Goal: Check status: Check status

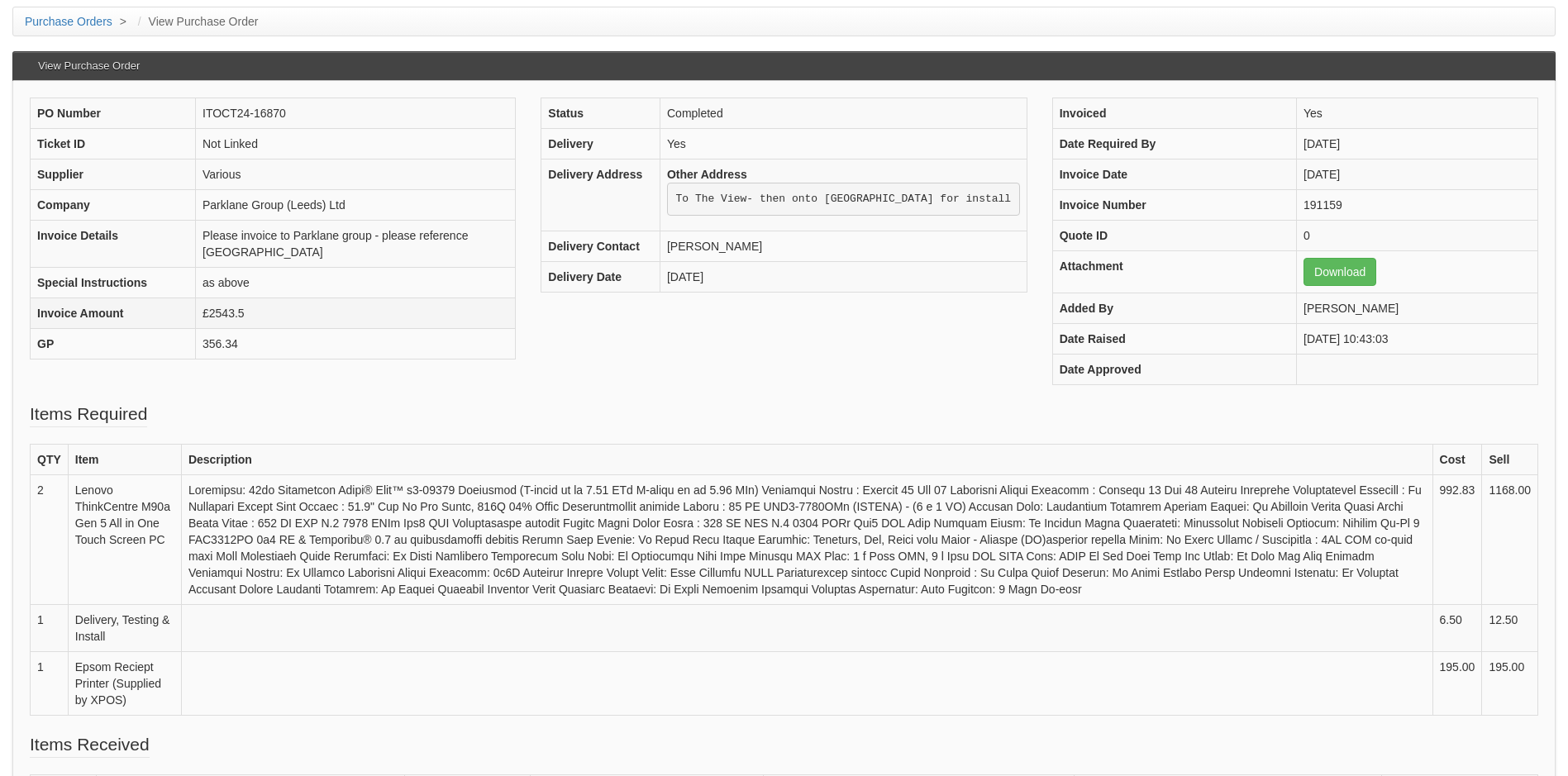
scroll to position [165, 0]
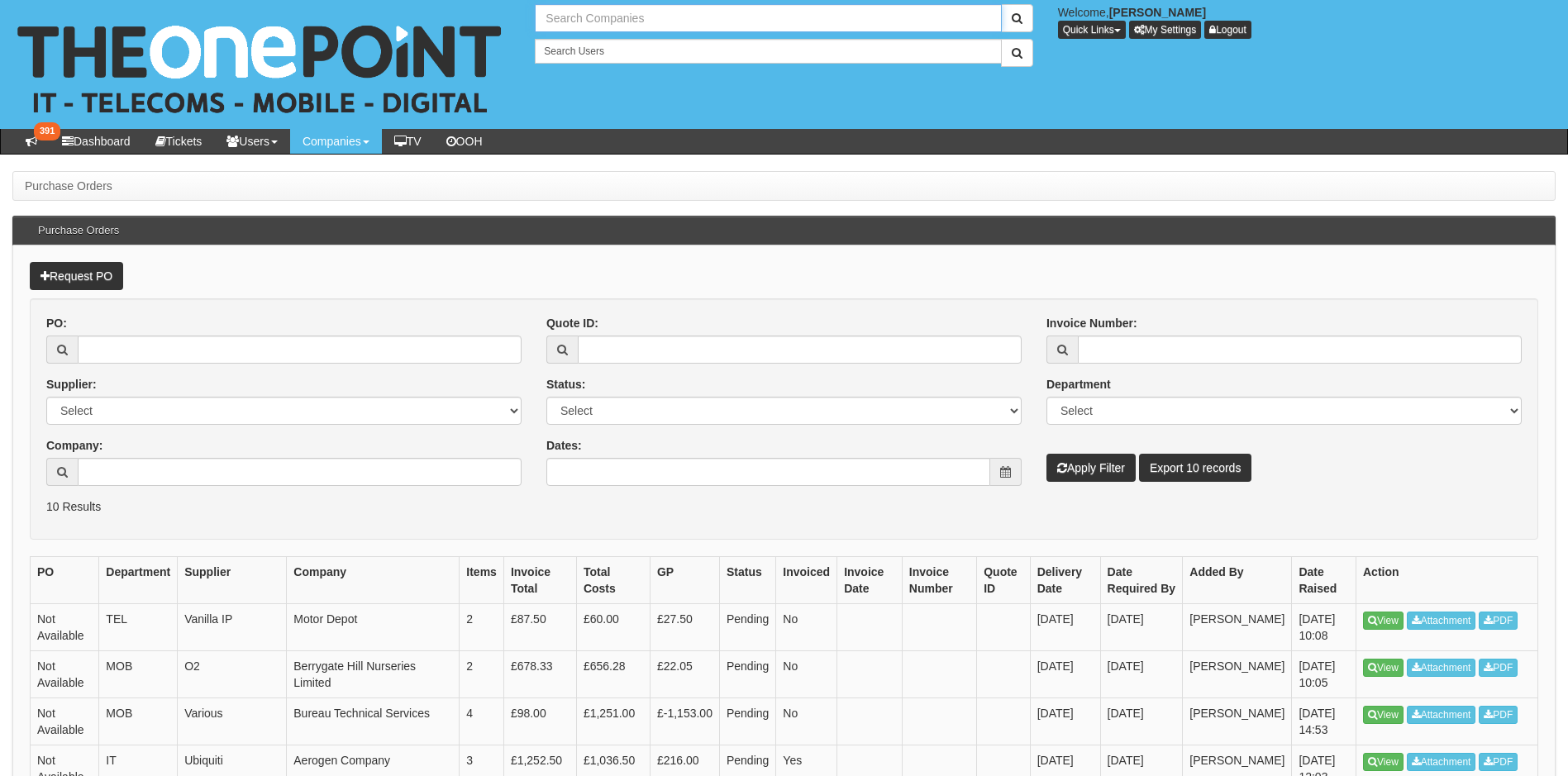
click at [642, 21] on input "text" at bounding box center [767, 18] width 466 height 28
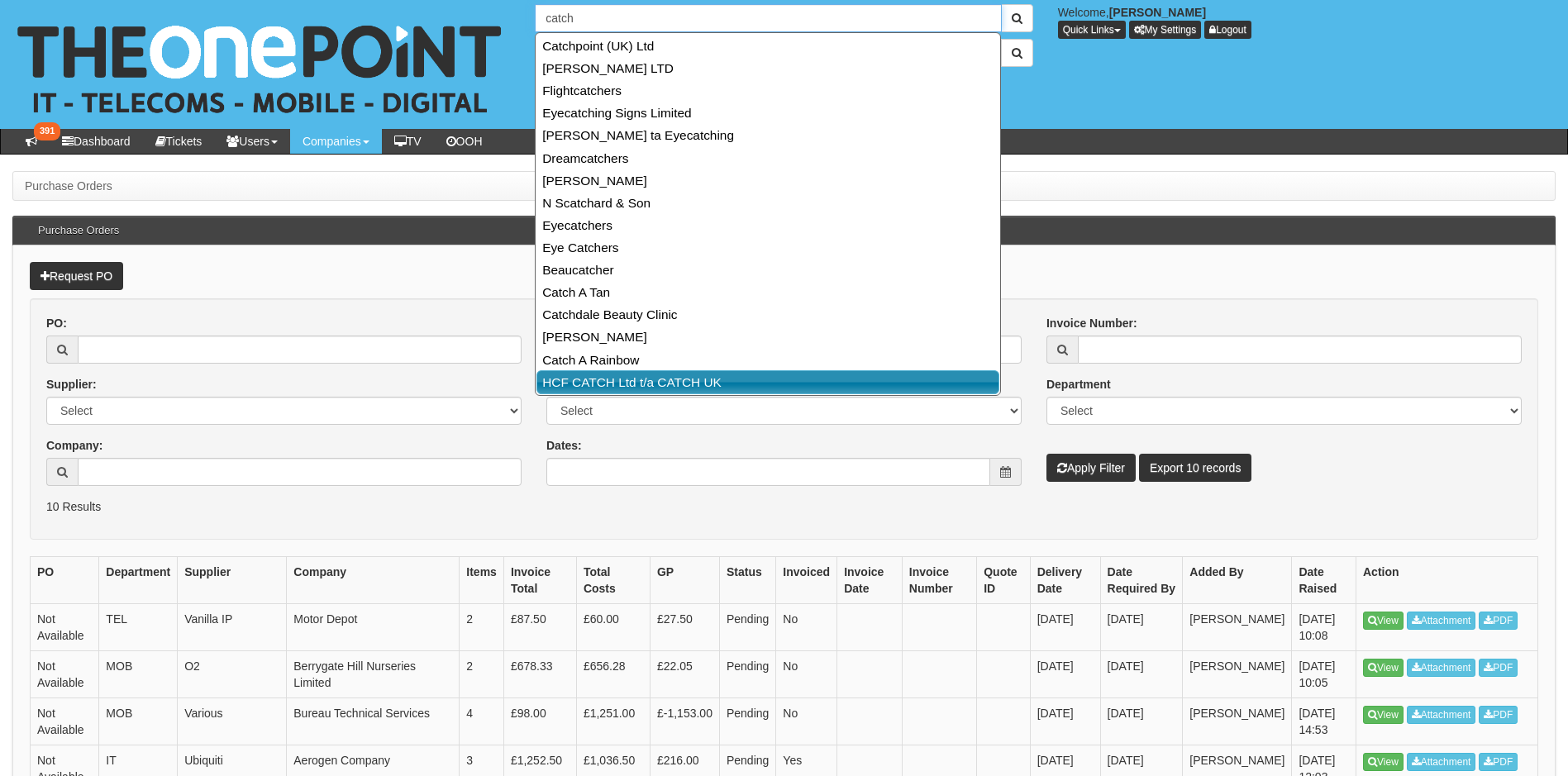
click at [703, 375] on link "HCF CATCH Ltd t/a CATCH UK" at bounding box center [768, 382] width 463 height 24
type input "HCF CATCH Ltd t/a CATCH UK"
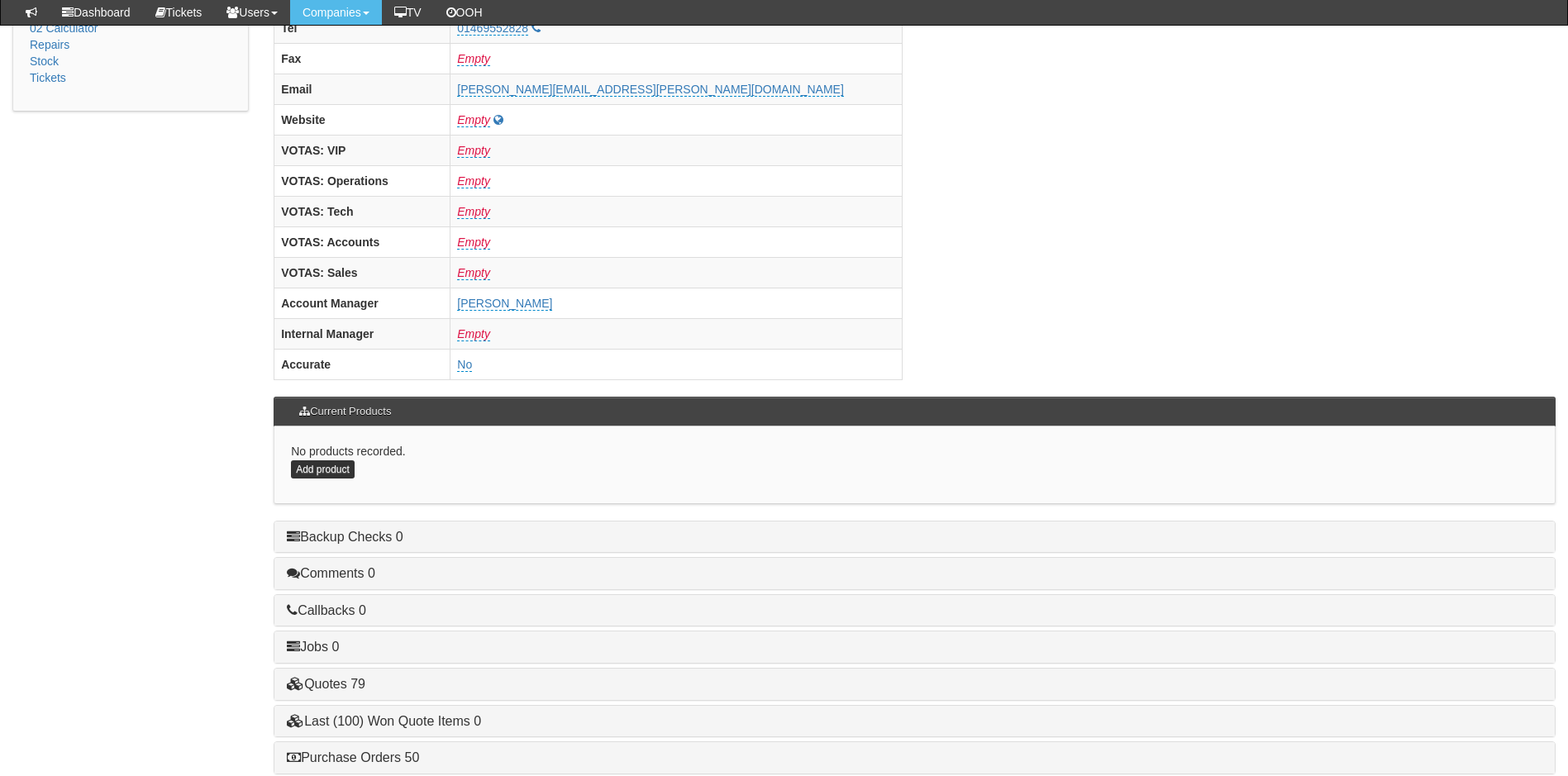
scroll to position [661, 0]
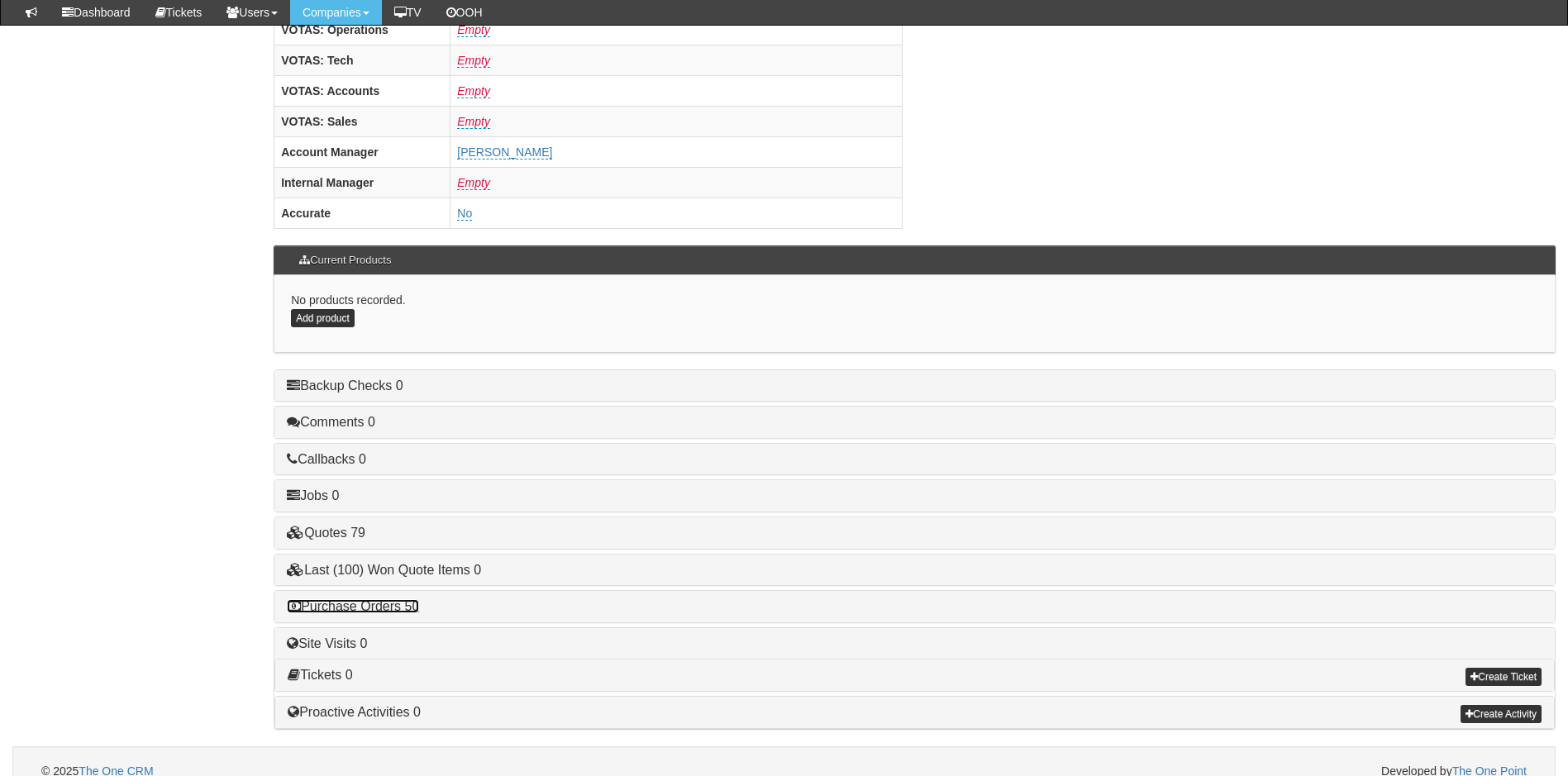
click at [379, 604] on link "Purchase Orders 50" at bounding box center [353, 606] width 132 height 14
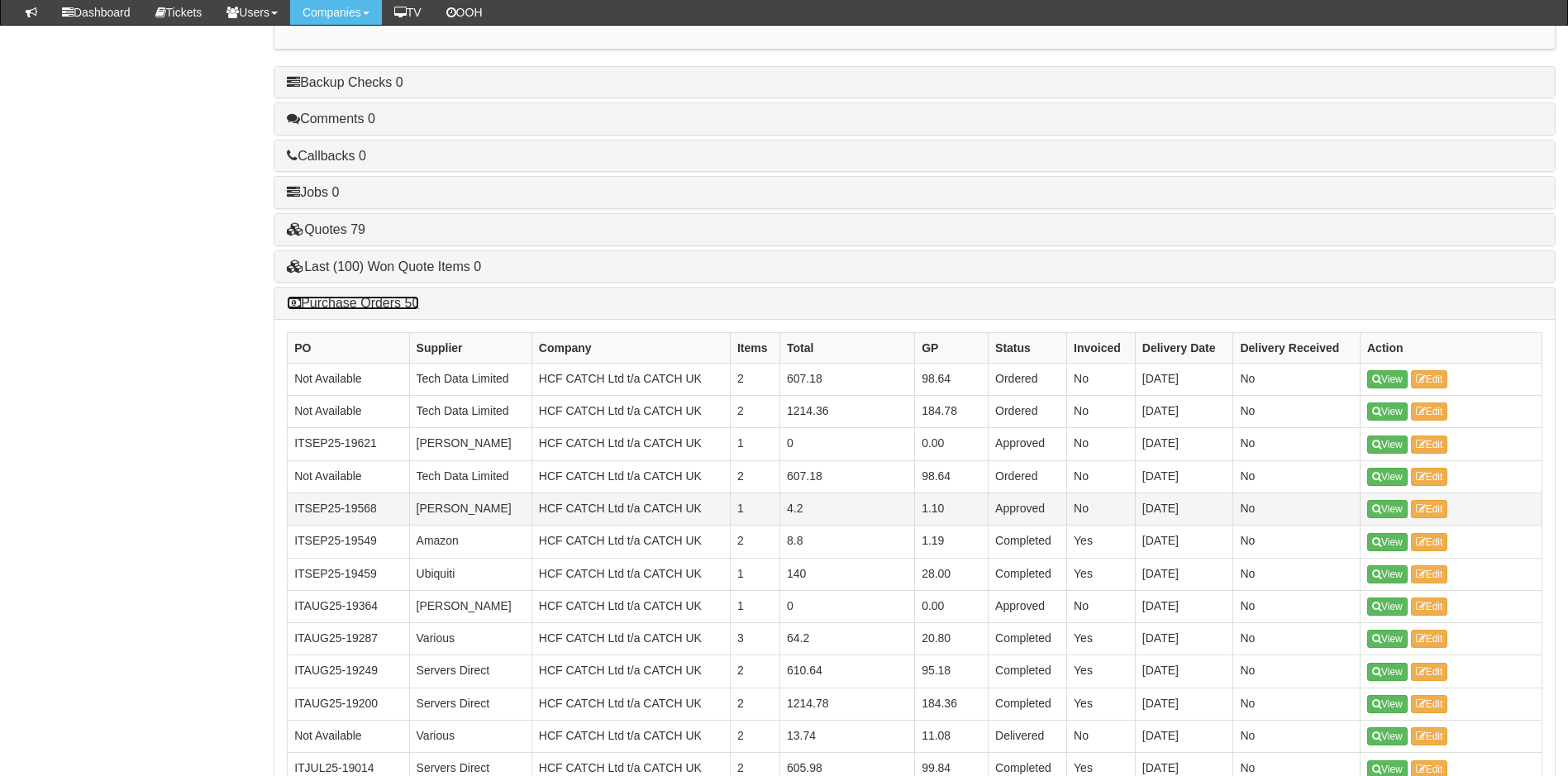
scroll to position [992, 0]
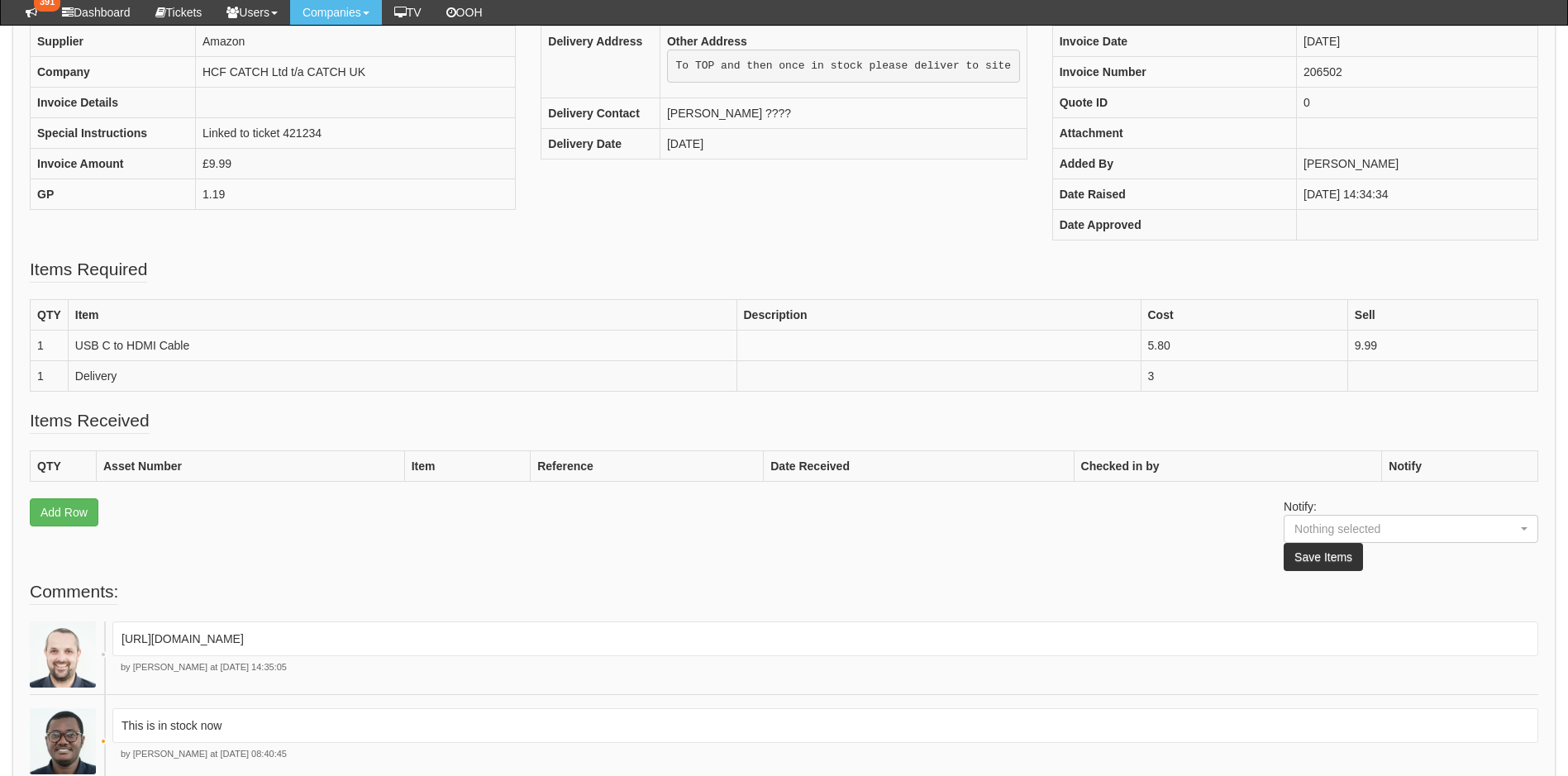
scroll to position [221, 0]
